Goal: Information Seeking & Learning: Understand process/instructions

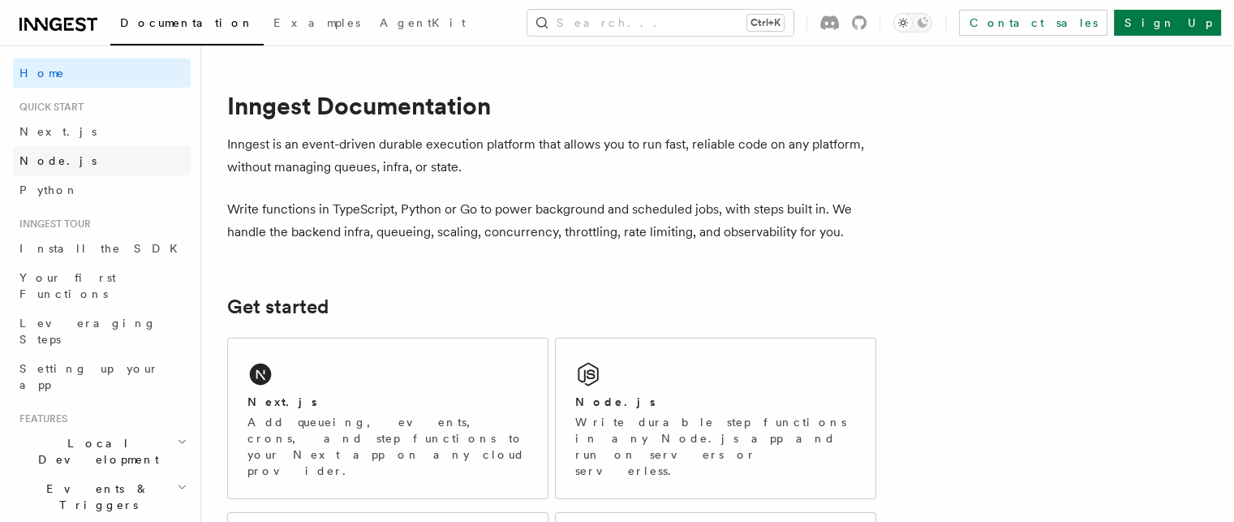
click at [52, 164] on span "Node.js" at bounding box center [57, 160] width 77 height 13
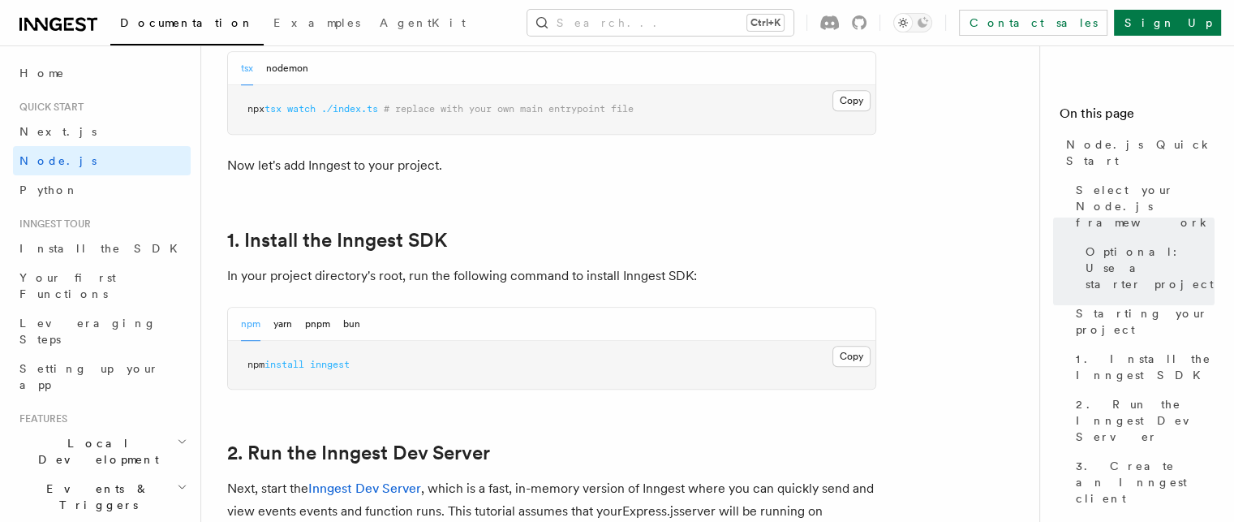
scroll to position [1004, 0]
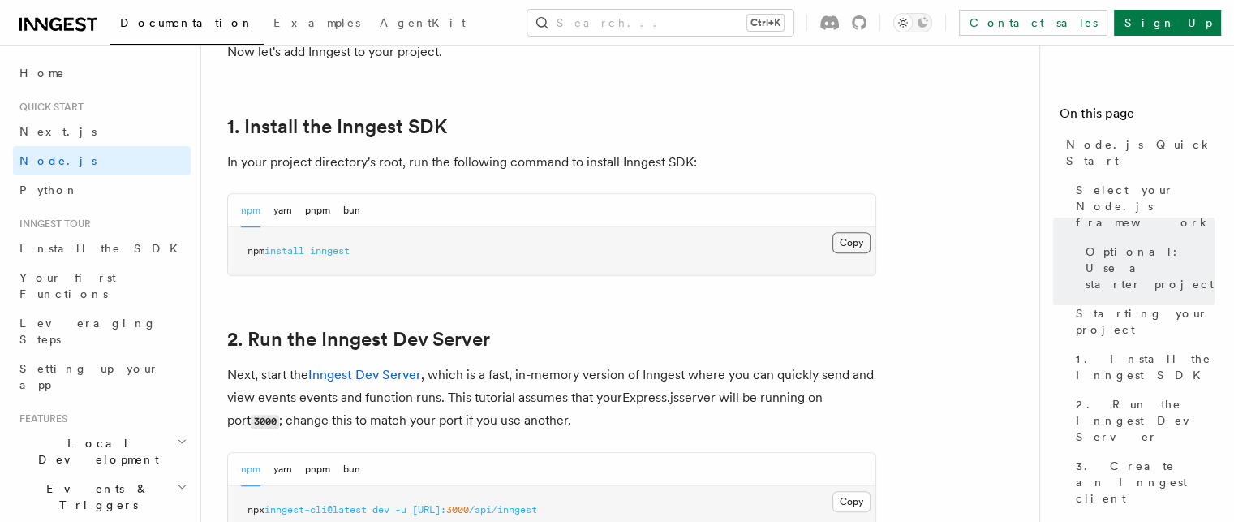
click at [841, 238] on button "Copy Copied" at bounding box center [851, 242] width 38 height 21
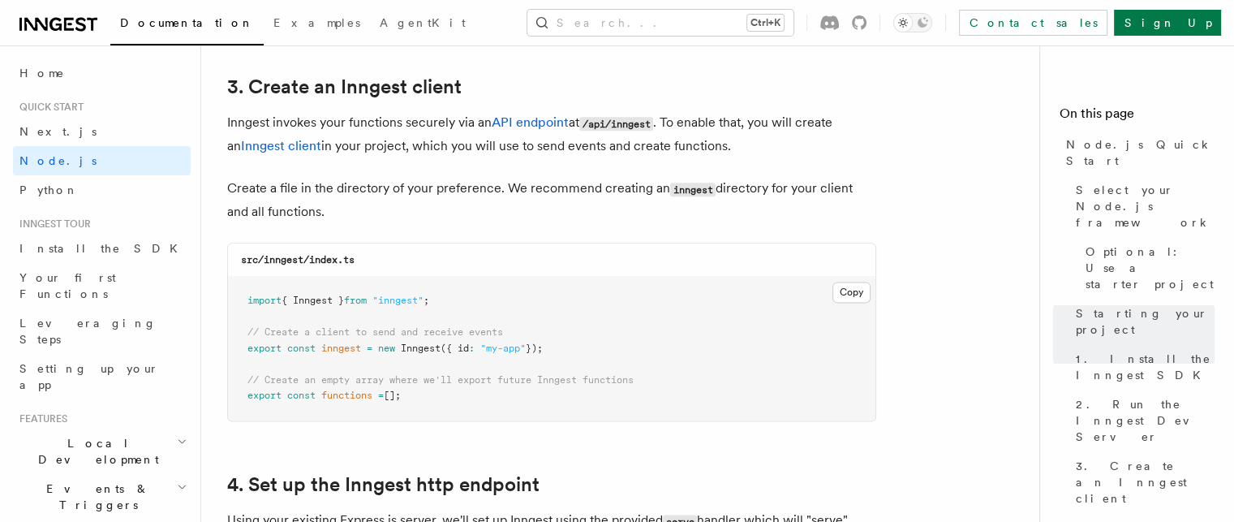
scroll to position [2056, 0]
drag, startPoint x: 243, startPoint y: 295, endPoint x: 531, endPoint y: 288, distance: 288.0
click at [531, 288] on pre "import { Inngest } from "inngest" ; // Create a client to send and receive even…" at bounding box center [551, 349] width 647 height 144
copy span "import { Inngest } from "inngest" ;"
drag, startPoint x: 243, startPoint y: 352, endPoint x: 561, endPoint y: 346, distance: 318.8
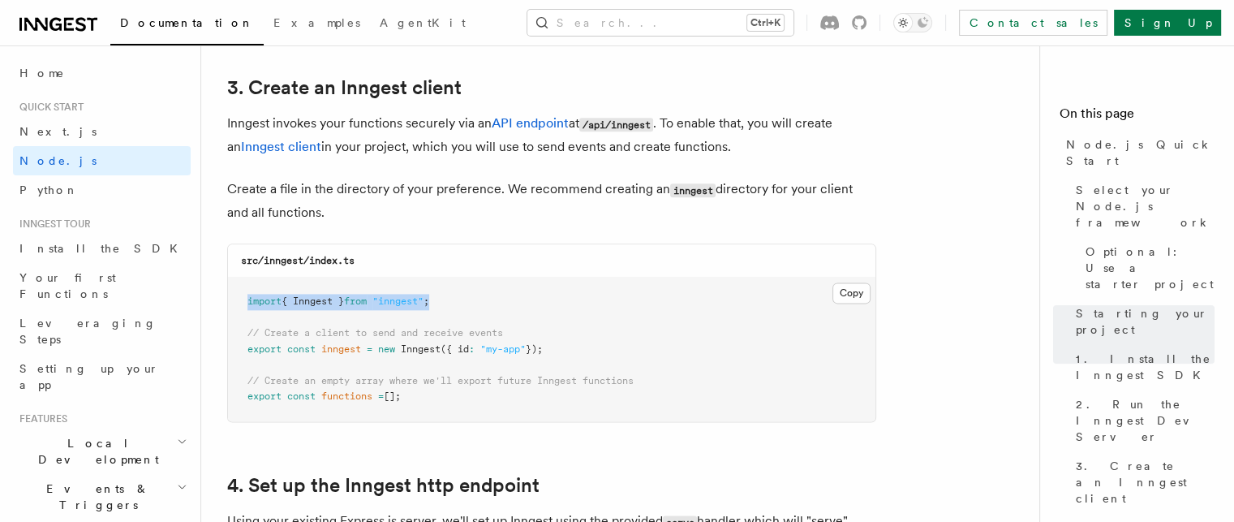
click at [561, 346] on pre "import { Inngest } from "inngest" ; // Create a client to send and receive even…" at bounding box center [551, 349] width 647 height 144
copy span "export const inngest = new Inngest ({ id : "my-app" });"
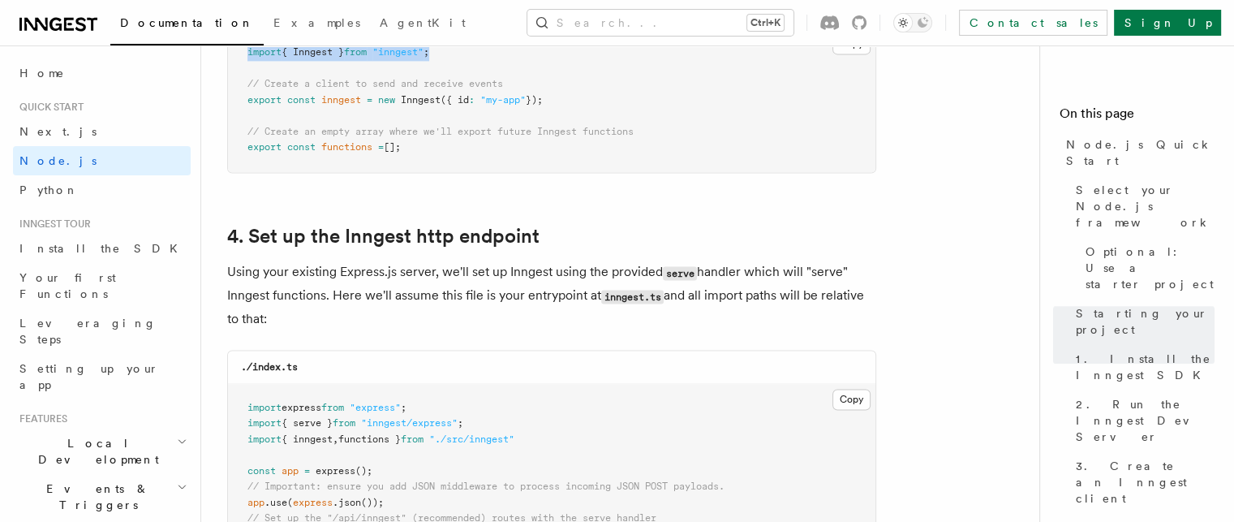
scroll to position [2289, 0]
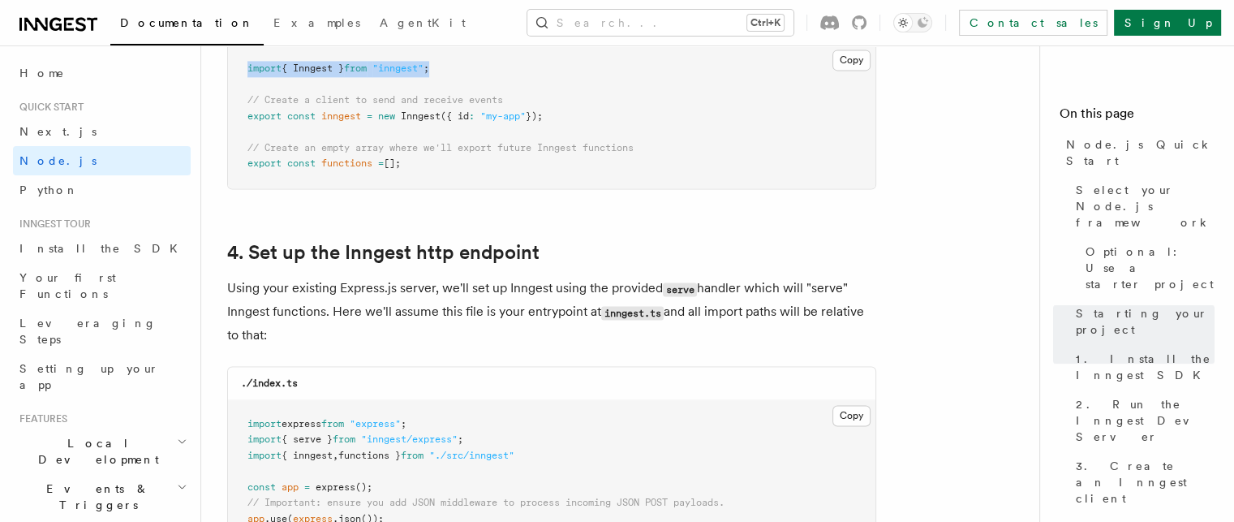
drag, startPoint x: 247, startPoint y: 164, endPoint x: 419, endPoint y: 182, distance: 172.9
click at [419, 182] on pre "import { Inngest } from "inngest" ; // Create a client to send and receive even…" at bounding box center [551, 117] width 647 height 144
copy span "export const functions = [];"
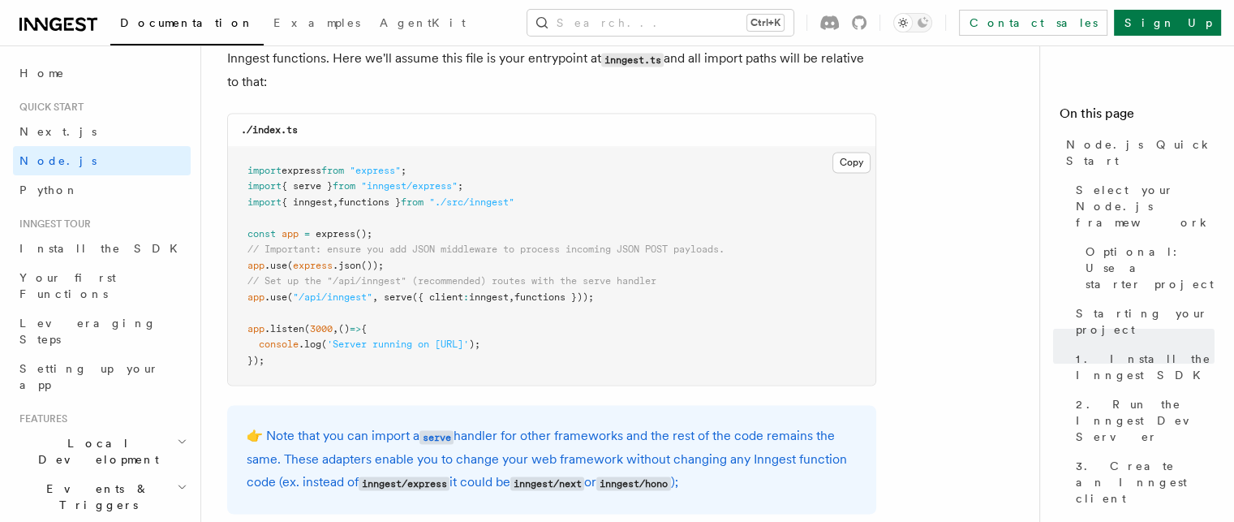
scroll to position [2564, 0]
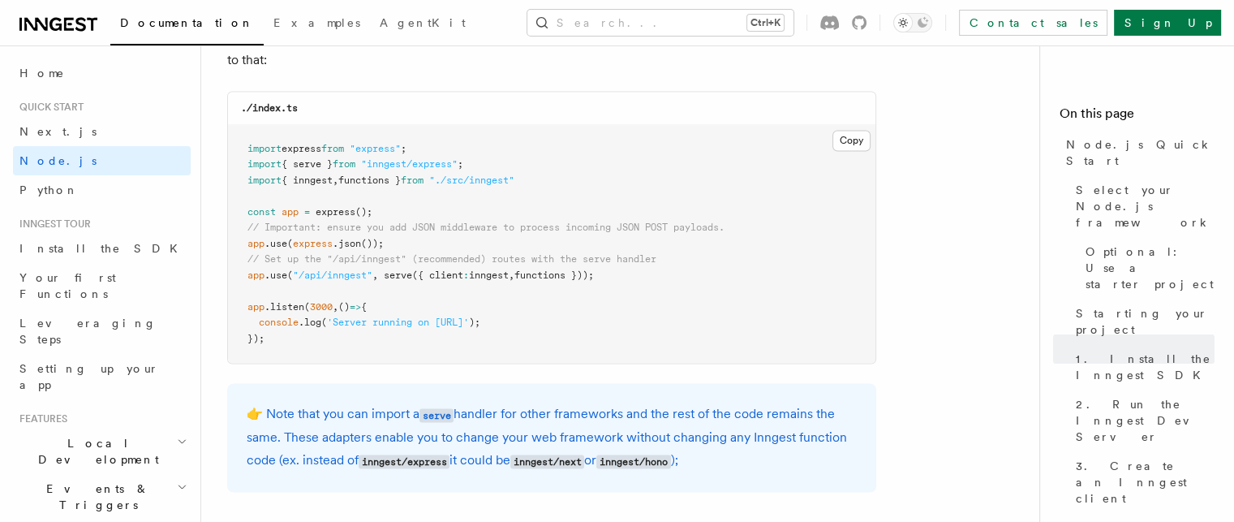
drag, startPoint x: 633, startPoint y: 274, endPoint x: 243, endPoint y: 283, distance: 389.5
click at [243, 283] on pre "import express from "express" ; import { serve } from "inngest/express" ; impor…" at bounding box center [551, 244] width 647 height 238
copy span "app .use ( "/api/inngest" , serve ({ client : inngest , functions }));"
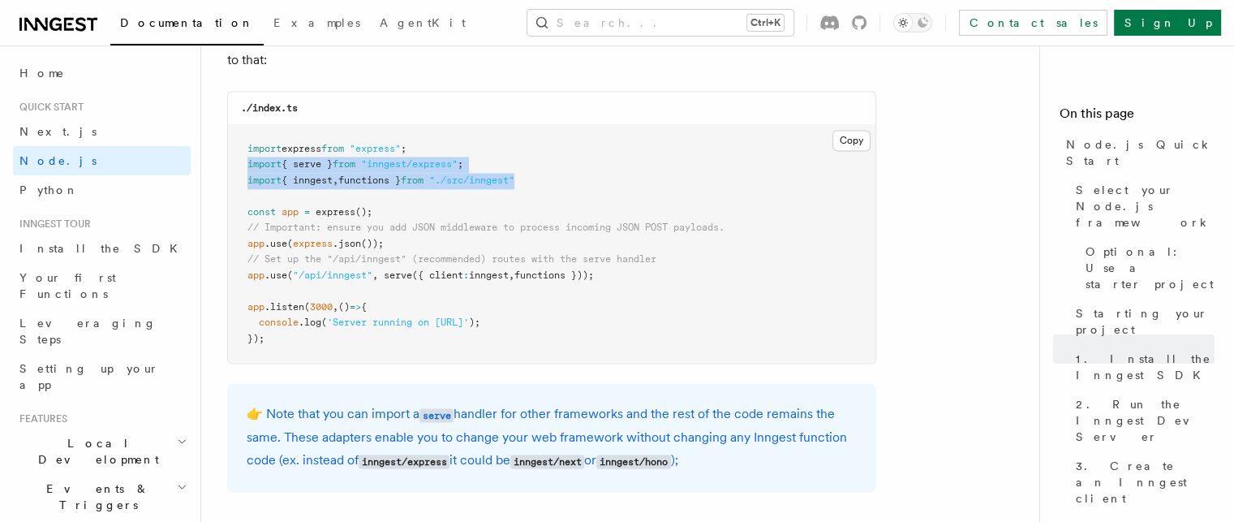
drag, startPoint x: 238, startPoint y: 164, endPoint x: 542, endPoint y: 182, distance: 303.9
click at [542, 182] on pre "import express from "express" ; import { serve } from "inngest/express" ; impor…" at bounding box center [551, 244] width 647 height 238
copy code "import { serve } from "inngest/express" ; import { inngest , functions } from "…"
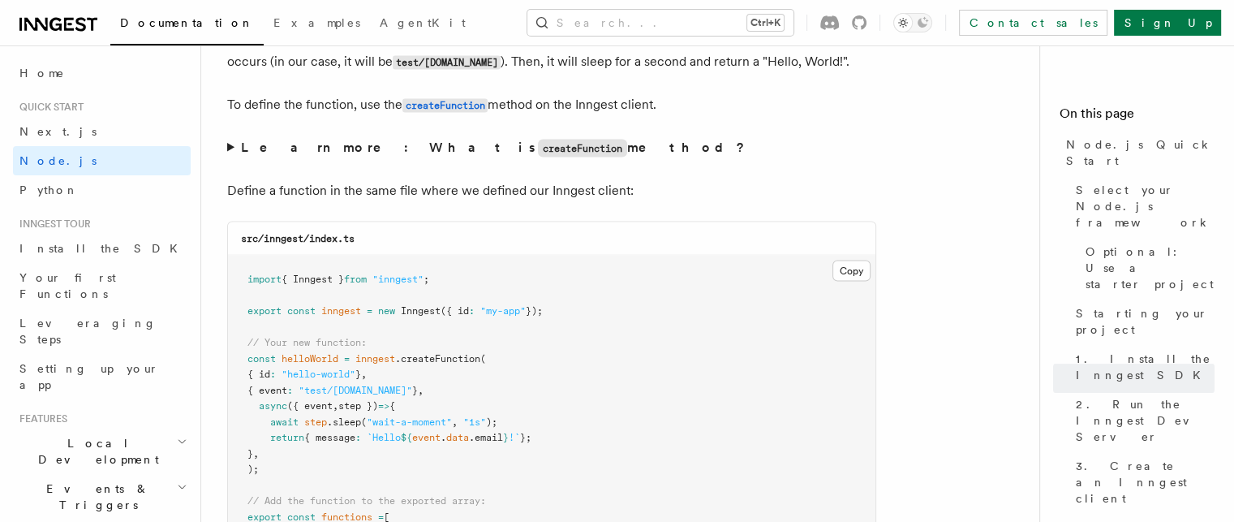
scroll to position [3145, 0]
